Goal: Information Seeking & Learning: Find specific fact

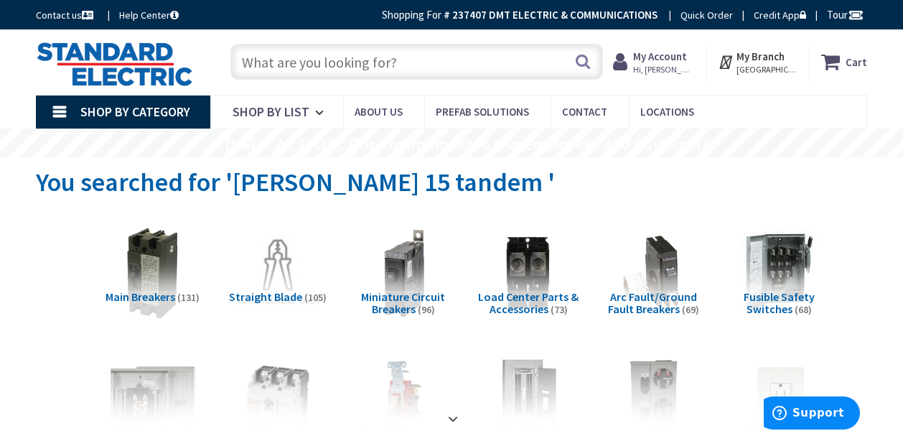
click at [343, 56] on input "text" at bounding box center [417, 62] width 372 height 36
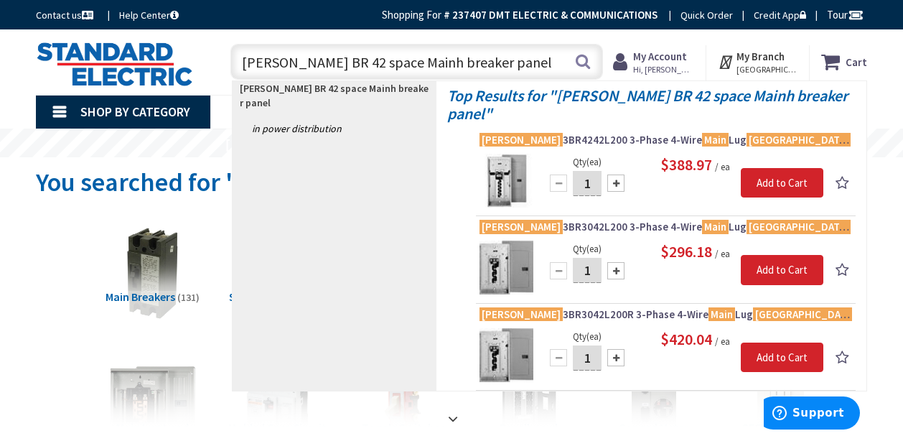
click at [299, 59] on input "[PERSON_NAME] BR 42 space Mainh breaker panel" at bounding box center [417, 62] width 372 height 36
click at [421, 60] on input "[PERSON_NAME] BR 200 A 42 space Mainh breaker panel" at bounding box center [417, 62] width 372 height 36
type input "[PERSON_NAME] BR 200 A 42 space Main breaker panel"
click at [579, 60] on button "Search" at bounding box center [583, 61] width 19 height 32
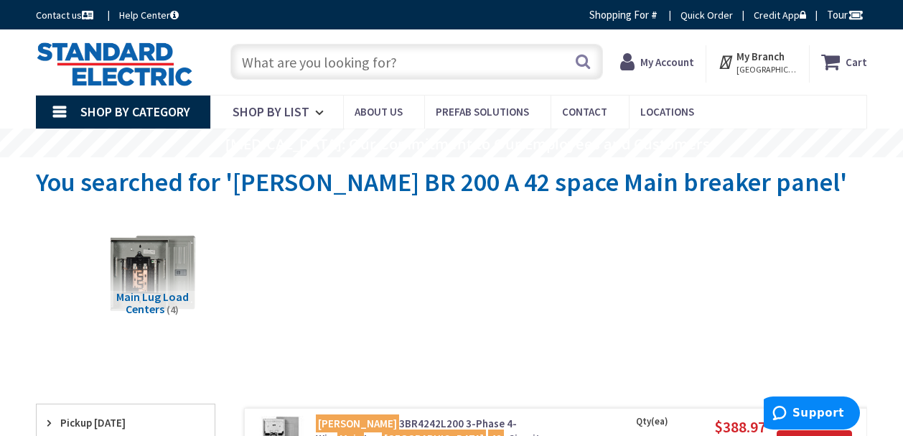
type input "[PERSON_NAME][GEOGRAPHIC_DATA], [GEOGRAPHIC_DATA]"
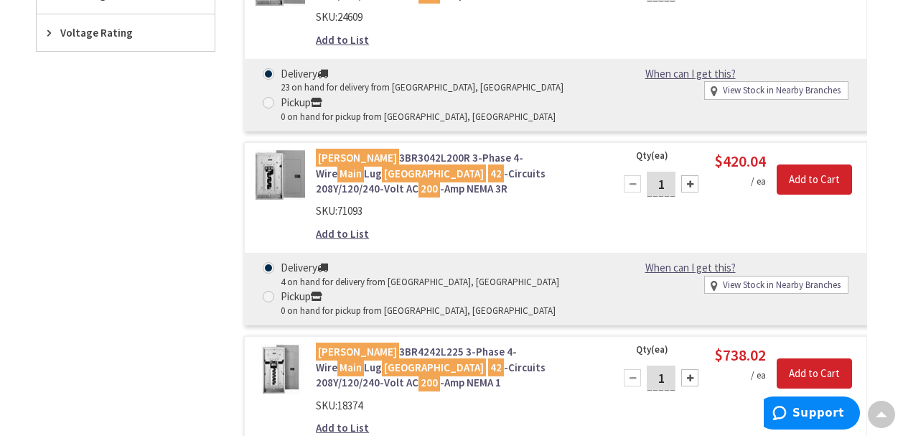
scroll to position [670, 0]
